Goal: Transaction & Acquisition: Purchase product/service

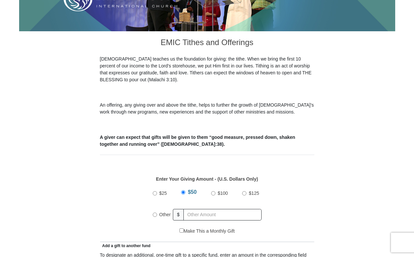
scroll to position [160, 0]
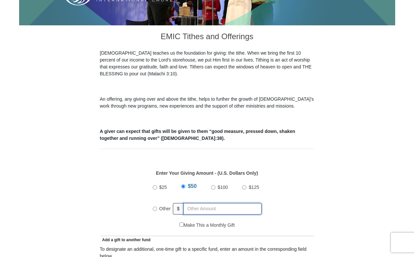
radio input "true"
click at [200, 203] on input "text" at bounding box center [223, 209] width 75 height 12
type input "2"
click at [212, 203] on input "350.00" at bounding box center [223, 209] width 75 height 12
type input "3"
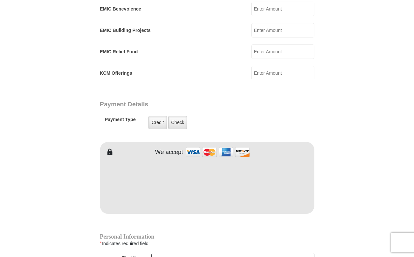
scroll to position [456, 0]
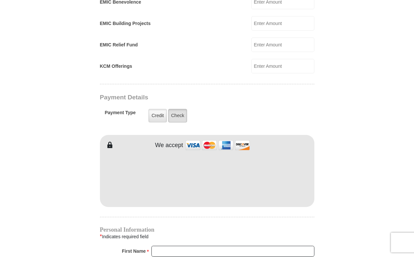
type input "250.00"
click at [178, 109] on label "Check" at bounding box center [177, 116] width 19 height 14
click at [0, 0] on input "Check" at bounding box center [0, 0] width 0 height 0
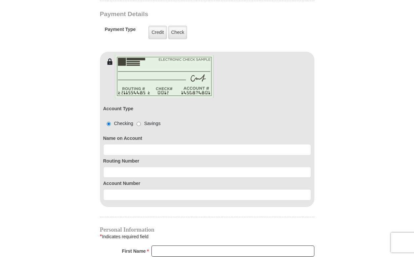
scroll to position [545, 0]
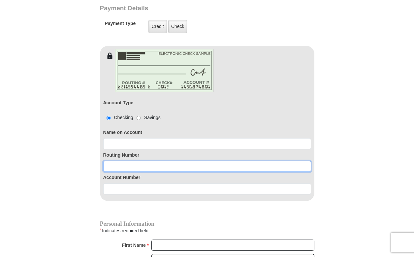
click at [166, 161] on input at bounding box center [207, 166] width 208 height 11
type input "314089681"
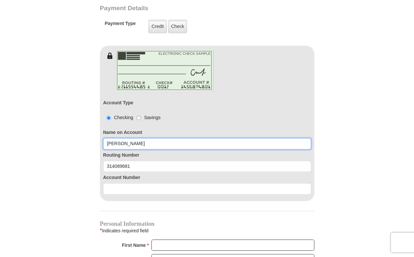
type input "[PERSON_NAME]"
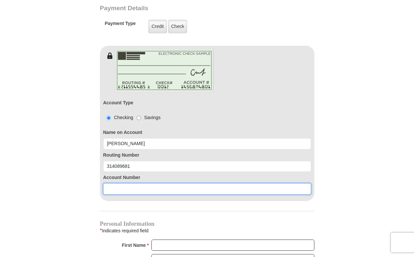
click at [111, 184] on input at bounding box center [207, 189] width 208 height 11
type input "6847031"
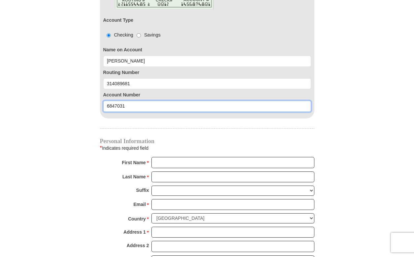
scroll to position [648, 0]
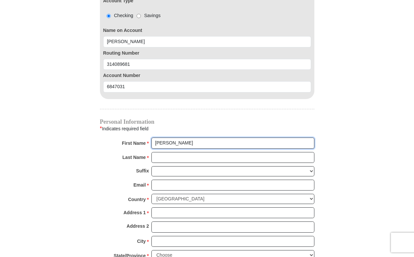
type input "[PERSON_NAME]"
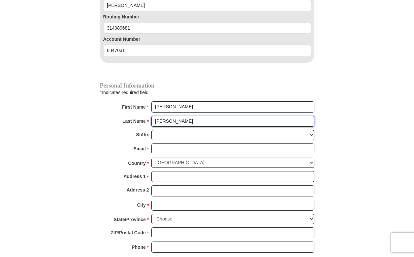
scroll to position [690, 0]
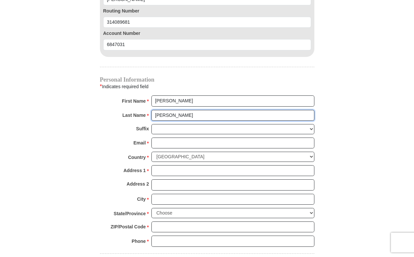
type input "[PERSON_NAME]"
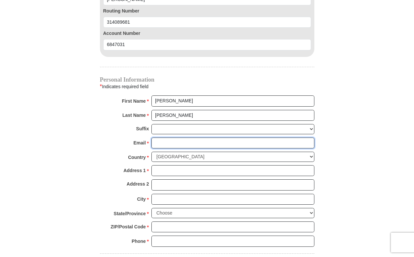
type input "s"
type input "[EMAIL_ADDRESS][DOMAIN_NAME]"
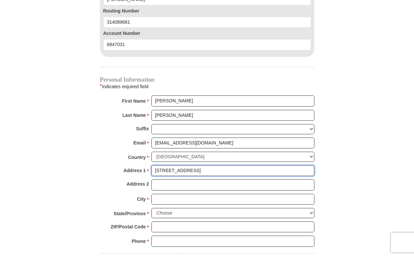
type input "[STREET_ADDRESS]"
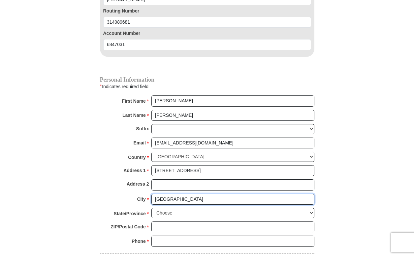
type input "[GEOGRAPHIC_DATA]"
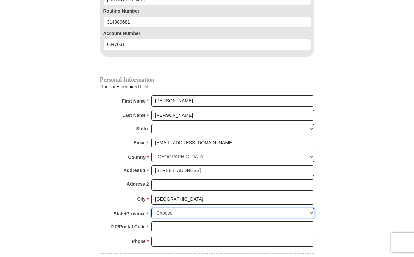
select select "[GEOGRAPHIC_DATA]"
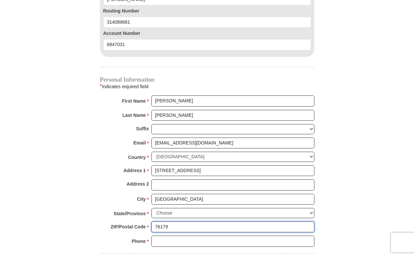
type input "76179"
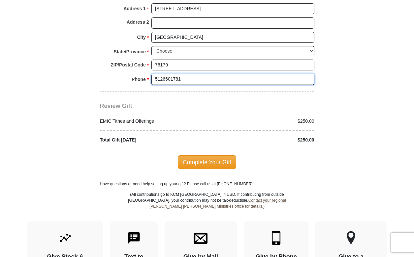
scroll to position [858, 0]
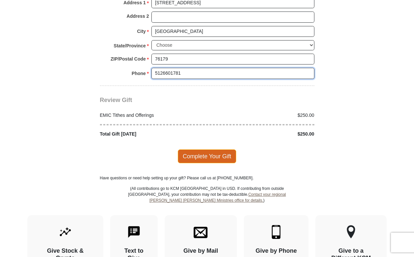
type input "5126601781"
click at [211, 150] on span "Complete Your Gift" at bounding box center [207, 157] width 58 height 14
